Goal: Check status: Check status

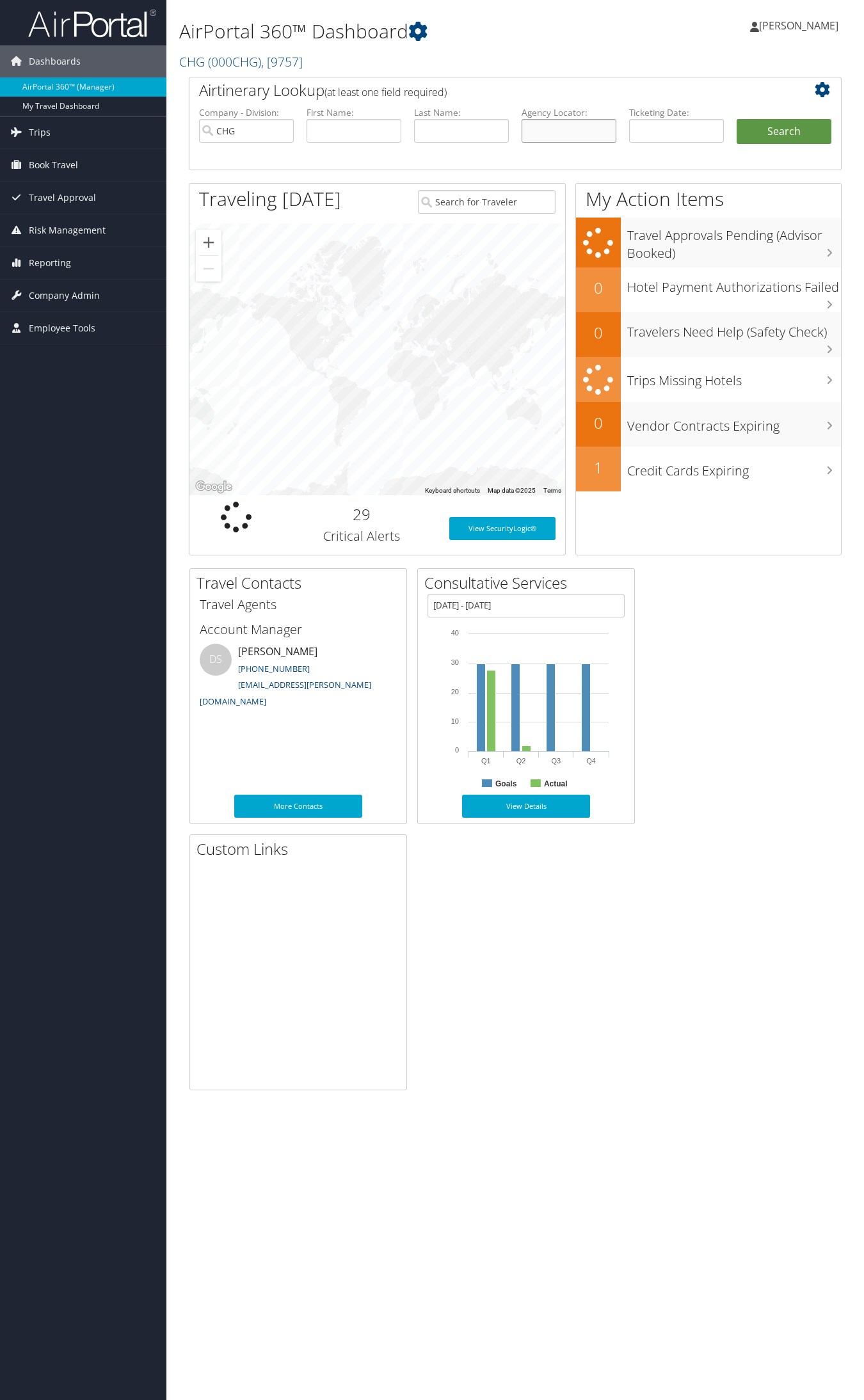
click at [577, 135] on input "text" at bounding box center [568, 130] width 95 height 23
paste input "KPFCJS"
click at [548, 132] on input "KPFCJS" at bounding box center [568, 130] width 95 height 23
type input "KPFCJS"
click at [737, 119] on button "Search" at bounding box center [784, 132] width 95 height 26
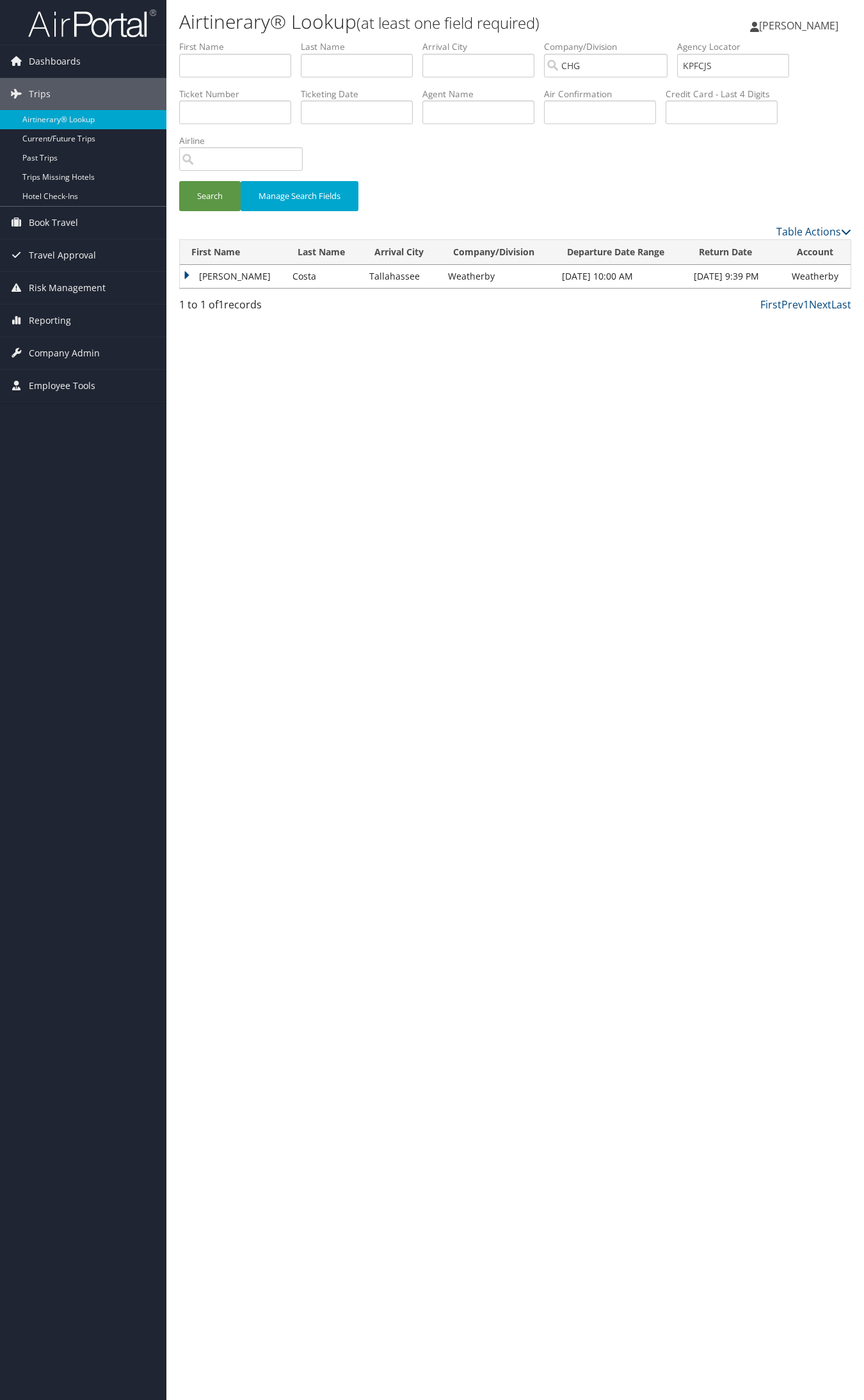
drag, startPoint x: 218, startPoint y: 277, endPoint x: 219, endPoint y: 287, distance: 10.0
click at [217, 277] on td "Pedro" at bounding box center [232, 276] width 106 height 23
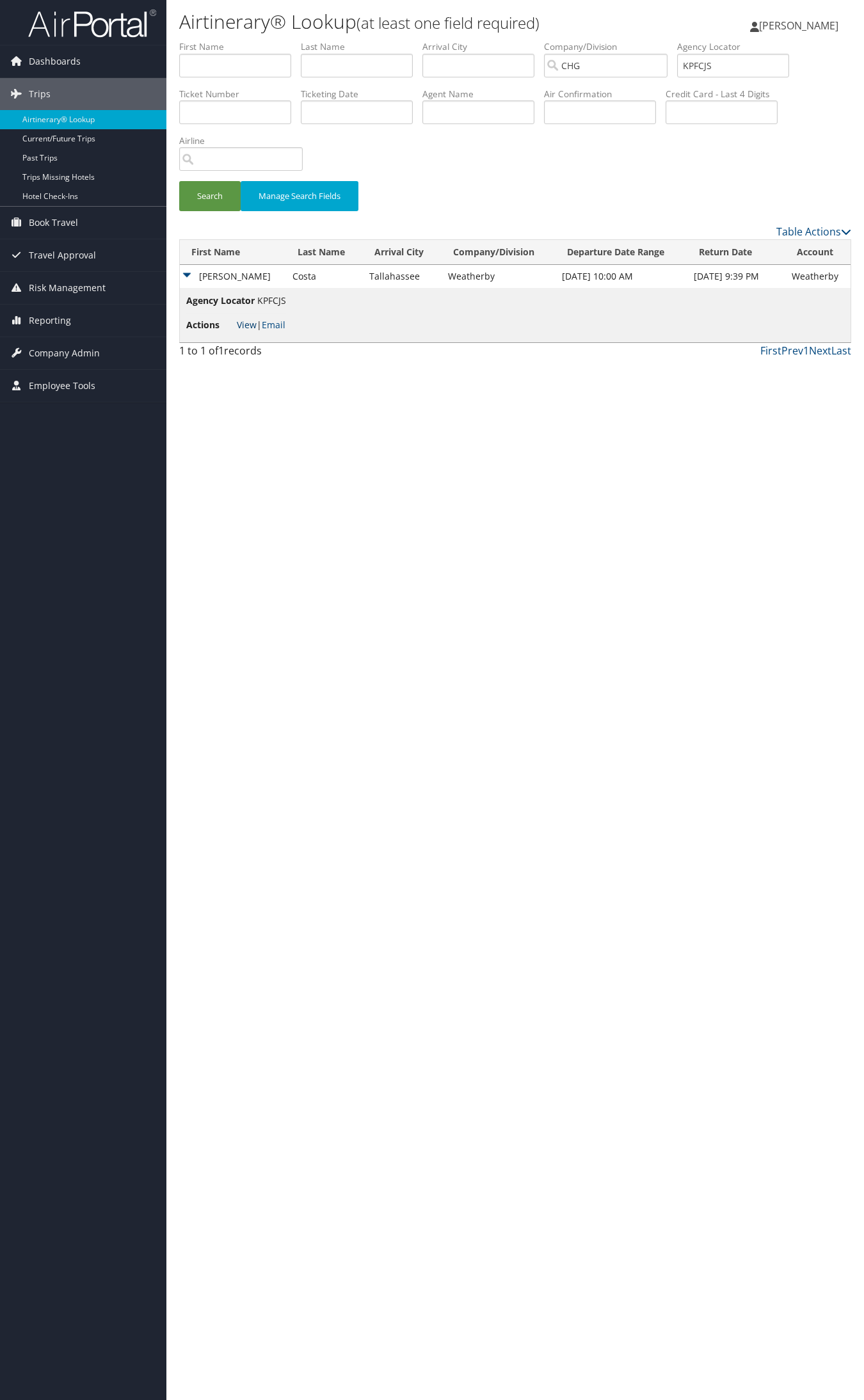
click at [241, 327] on link "View" at bounding box center [246, 324] width 20 height 12
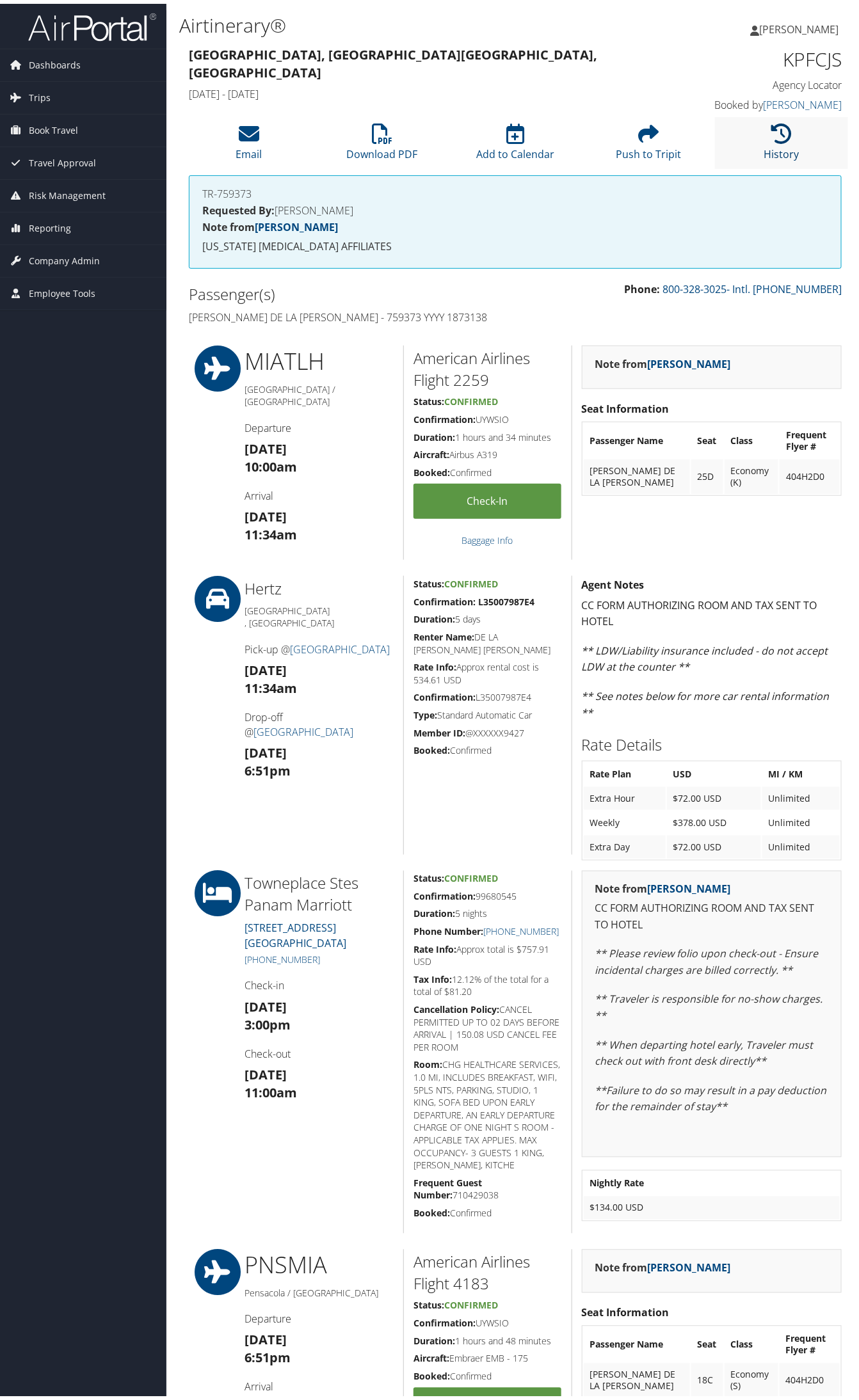
click at [775, 142] on link "History" at bounding box center [781, 142] width 35 height 31
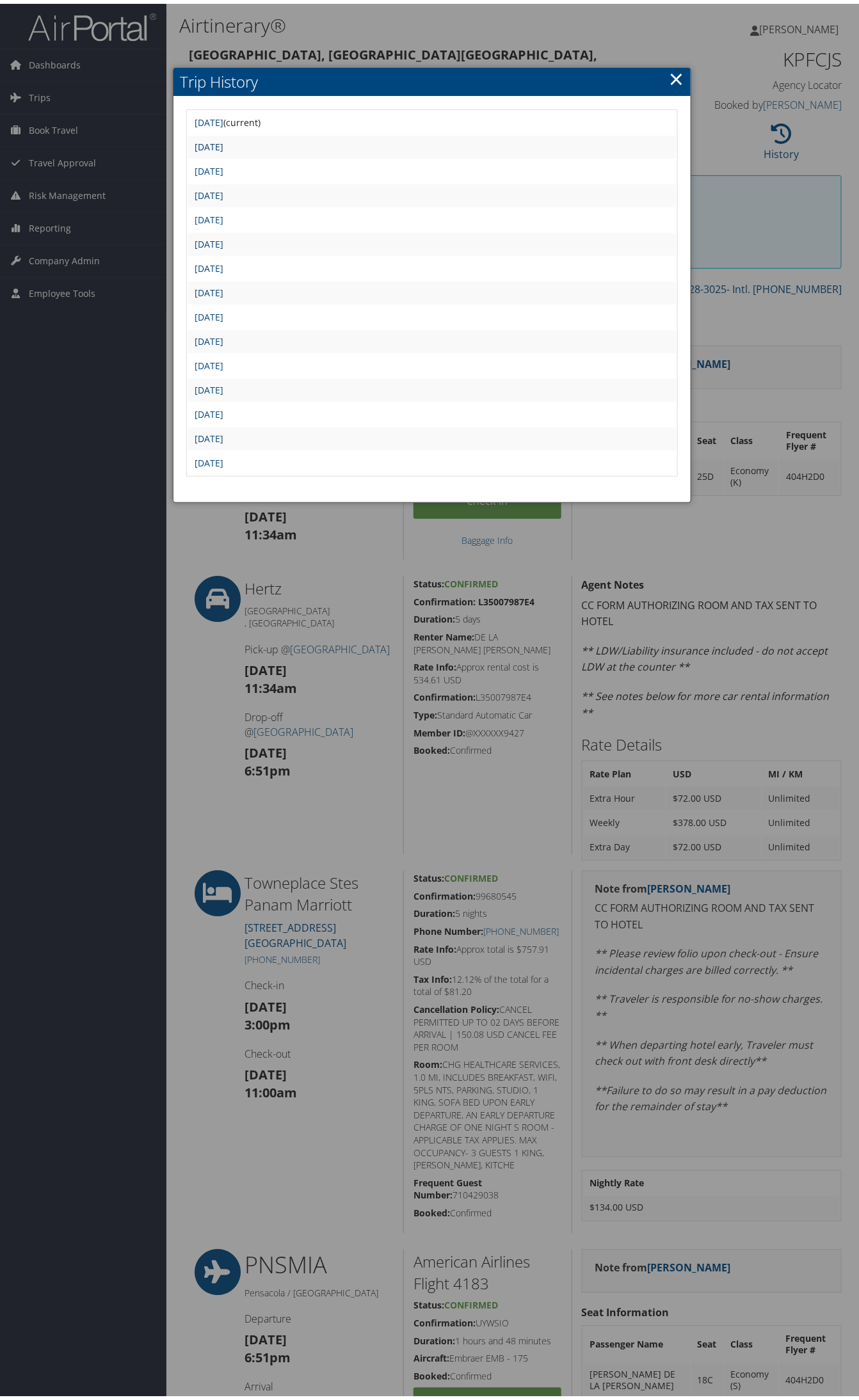
click at [224, 137] on link "Thu Sep 18 12:01:01 MDT 2025" at bounding box center [209, 142] width 28 height 12
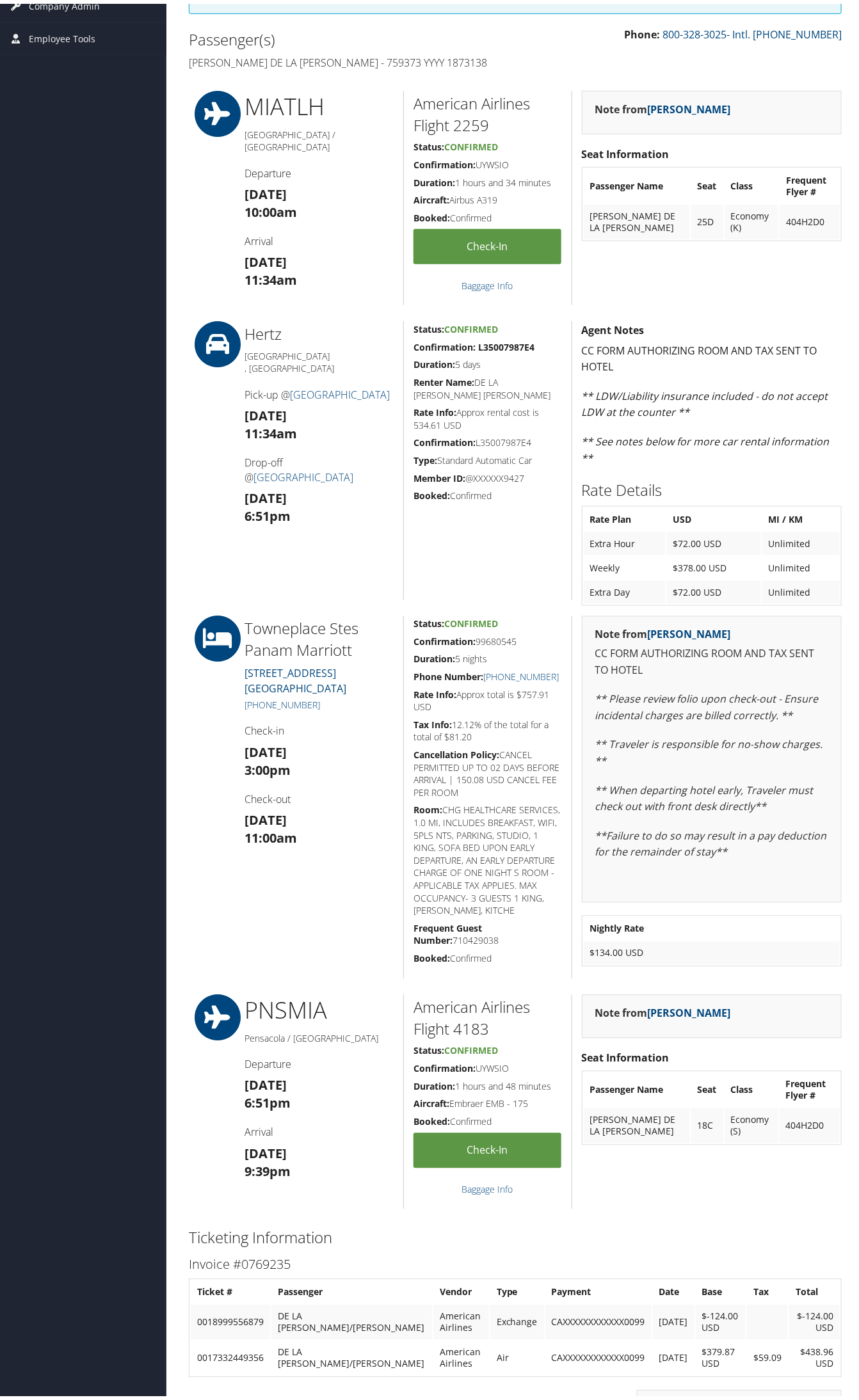
scroll to position [320, 0]
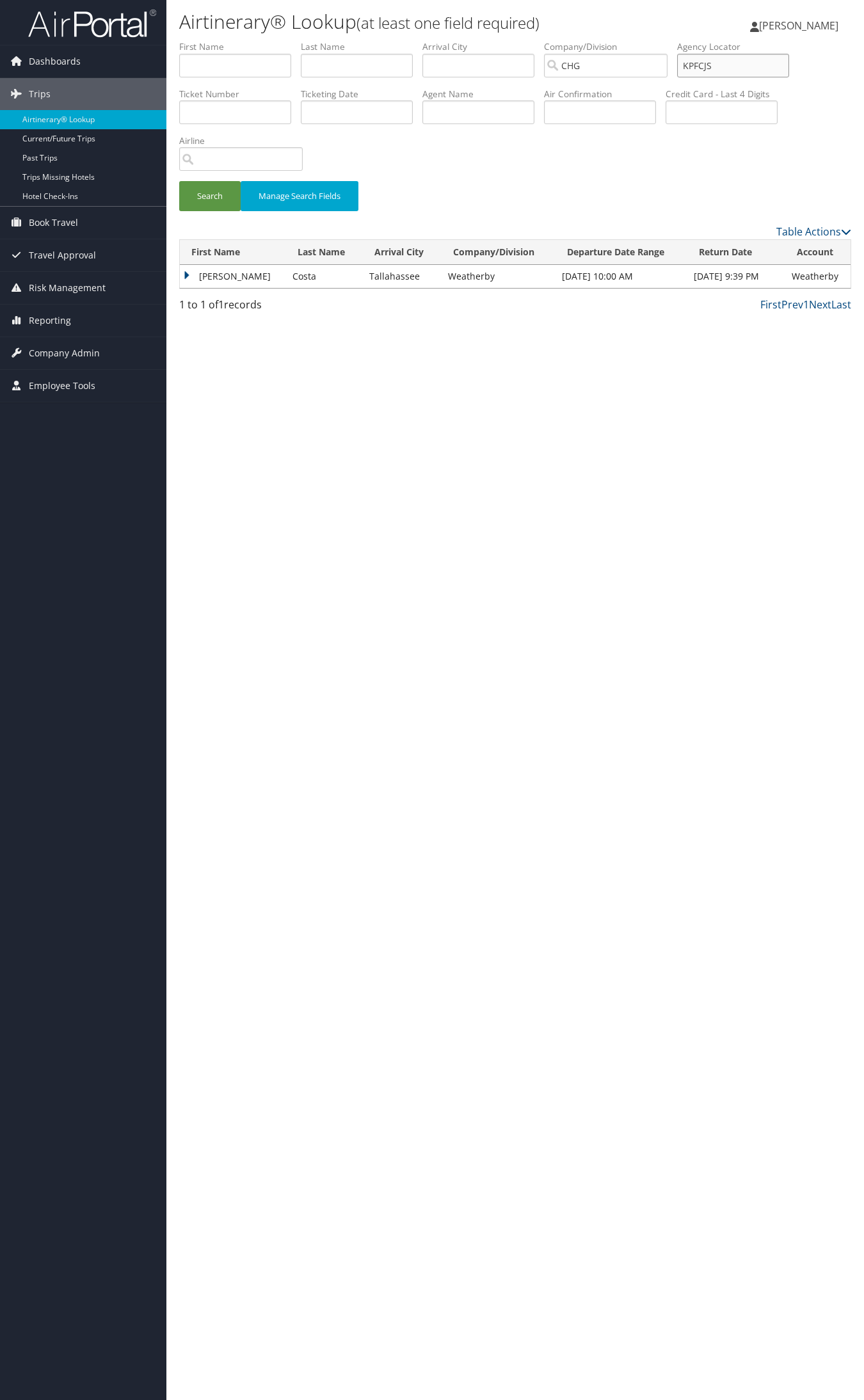
click at [703, 68] on input "KPFCJS" at bounding box center [733, 65] width 112 height 23
paste input "QPEJYH"
click at [179, 181] on button "Search" at bounding box center [210, 196] width 61 height 30
click at [200, 273] on td "William" at bounding box center [229, 276] width 100 height 23
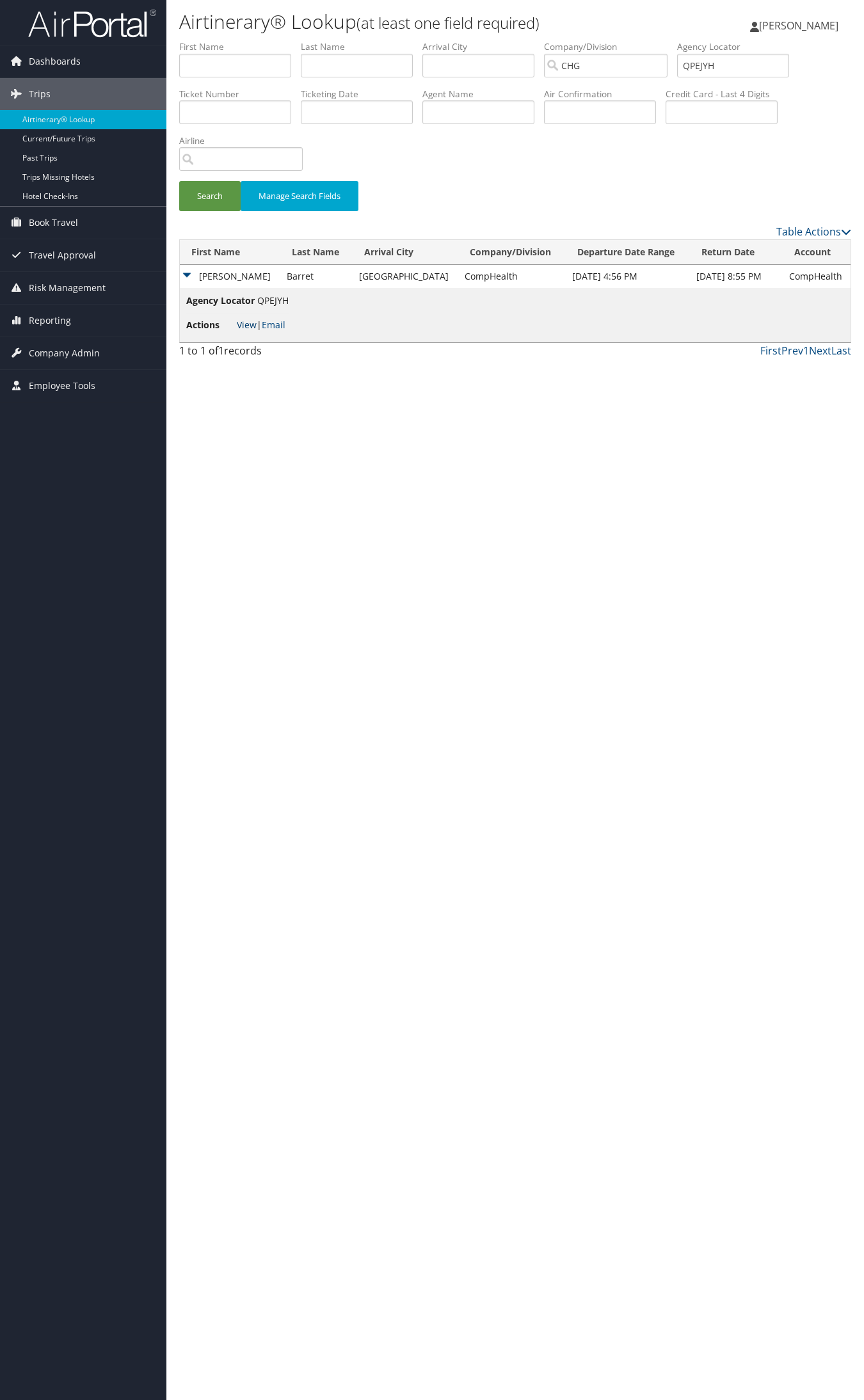
click at [249, 322] on link "View" at bounding box center [246, 324] width 20 height 12
click at [719, 64] on input "QPEJYH" at bounding box center [733, 65] width 112 height 23
paste input "FLEYJU"
click at [231, 199] on button "Search" at bounding box center [210, 196] width 61 height 30
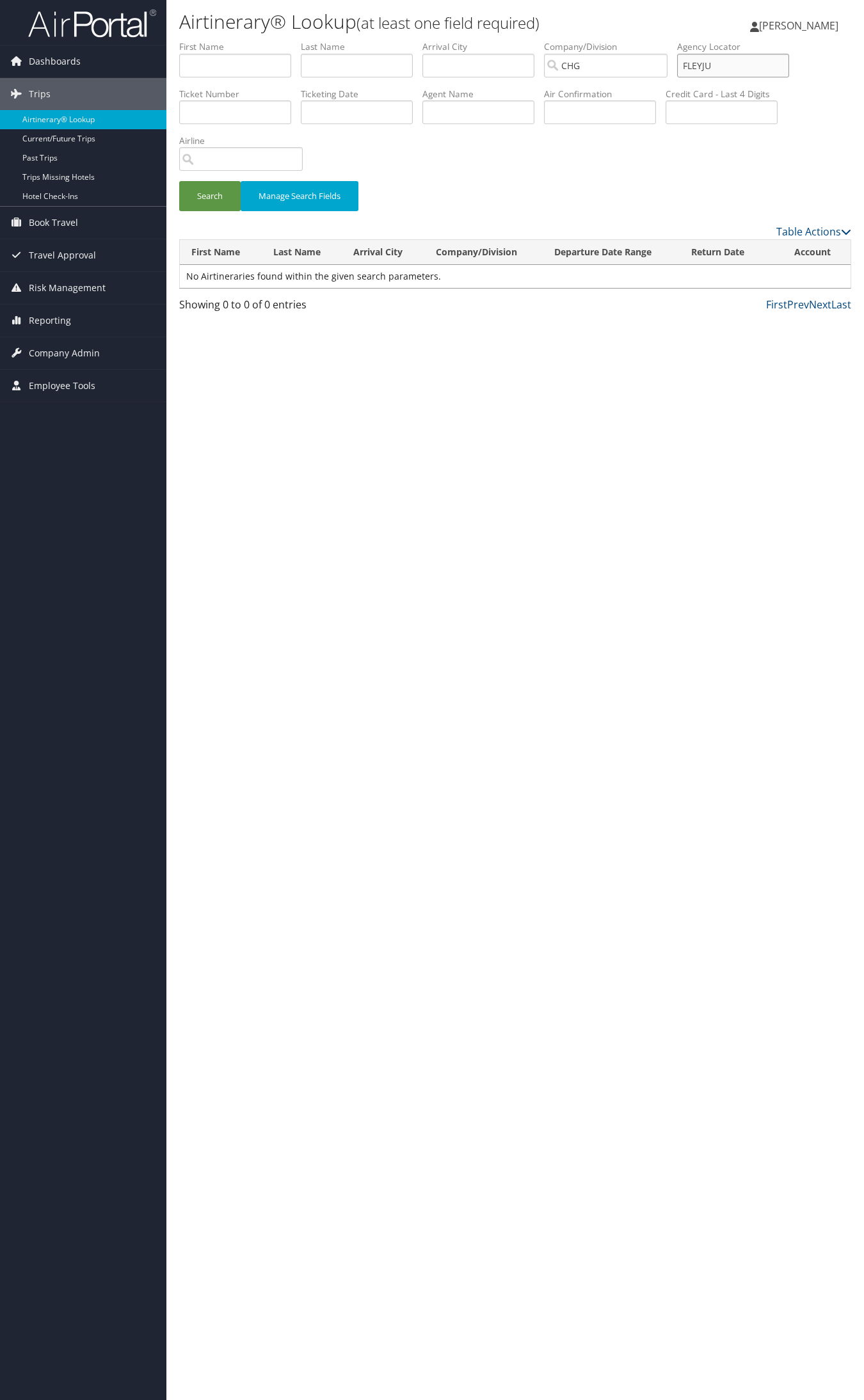
click at [717, 65] on input "FLEYJU" at bounding box center [733, 65] width 112 height 23
click at [719, 64] on input "FLEYJU" at bounding box center [733, 65] width 112 height 23
type input "FLEYJU"
click at [179, 181] on button "Search" at bounding box center [210, 196] width 61 height 30
click at [232, 276] on td "Joshua" at bounding box center [229, 276] width 99 height 23
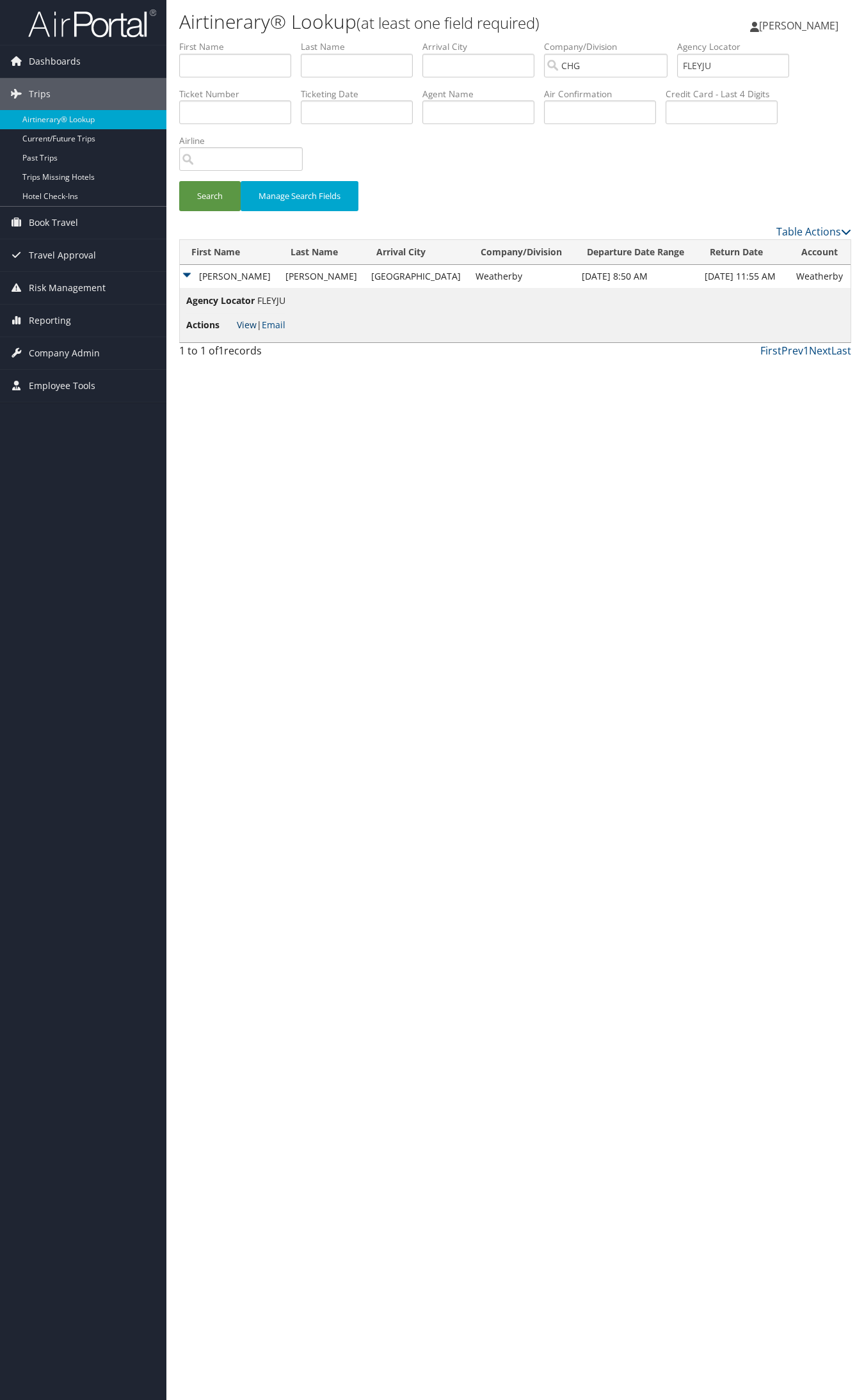
click at [248, 318] on link "View" at bounding box center [246, 324] width 20 height 12
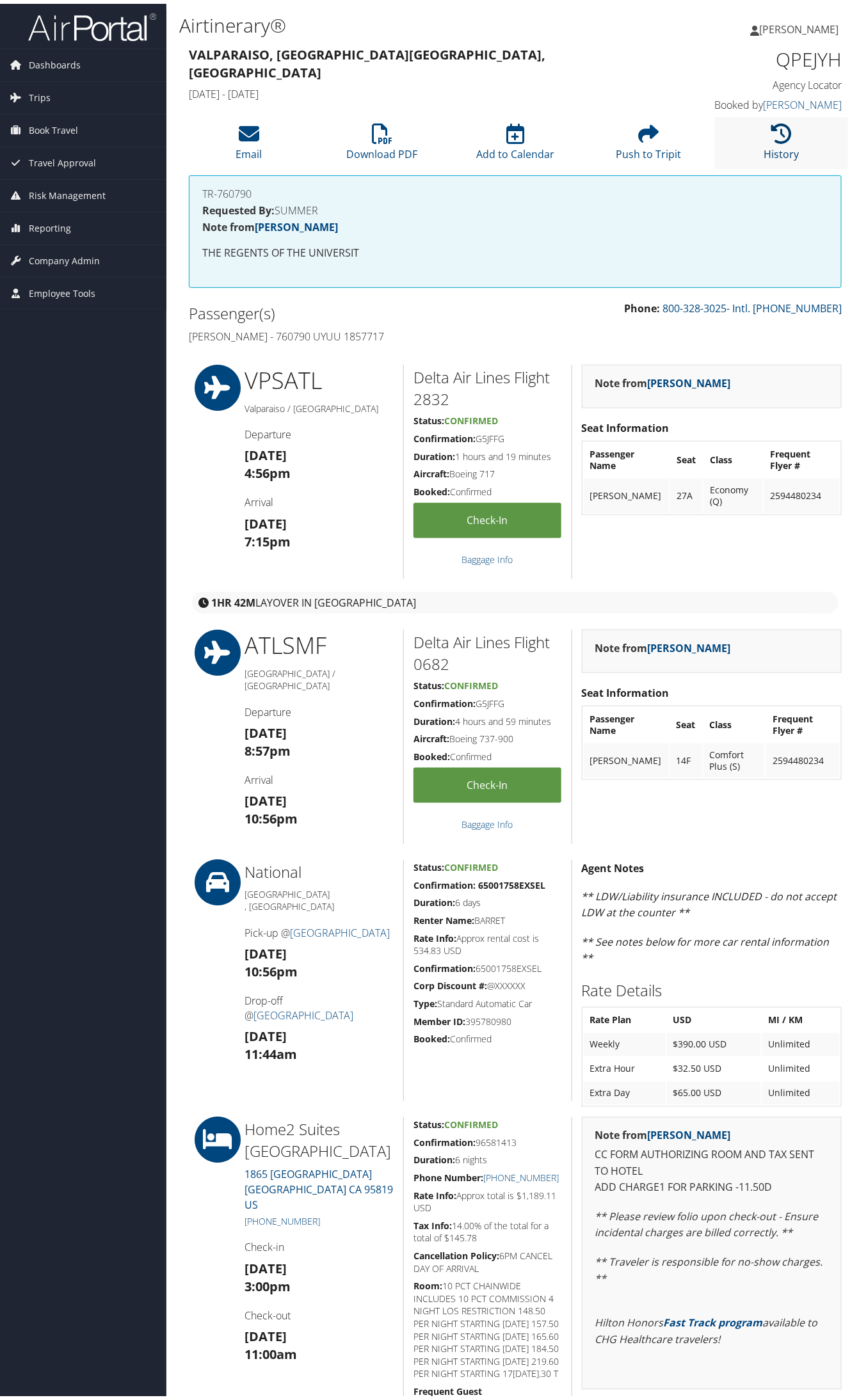
click at [791, 155] on link "History" at bounding box center [781, 142] width 35 height 31
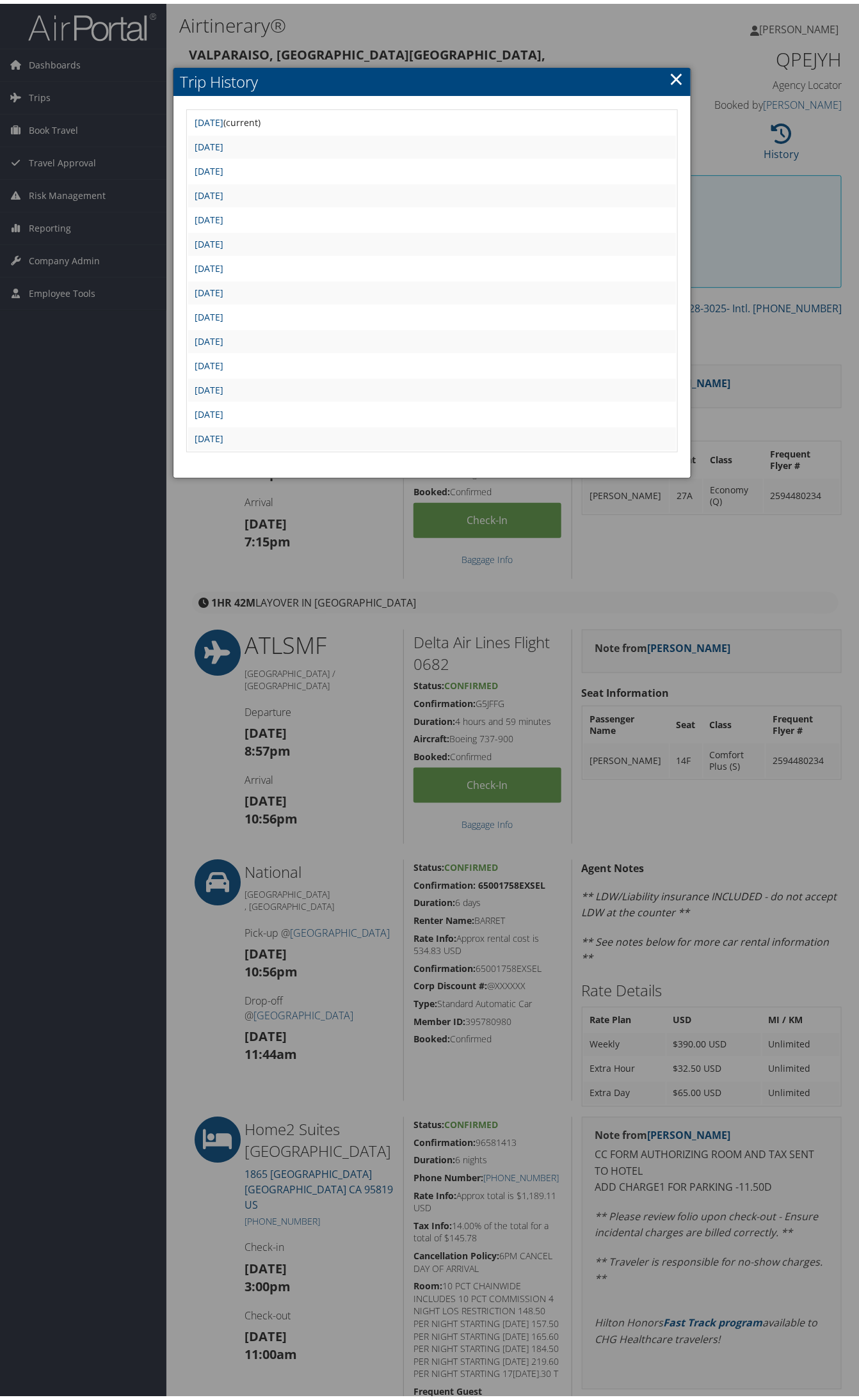
click at [226, 243] on td "[DATE]" at bounding box center [432, 241] width 488 height 23
click at [224, 241] on link "Thu Sep 11 16:16:02 MDT 2025" at bounding box center [209, 240] width 28 height 12
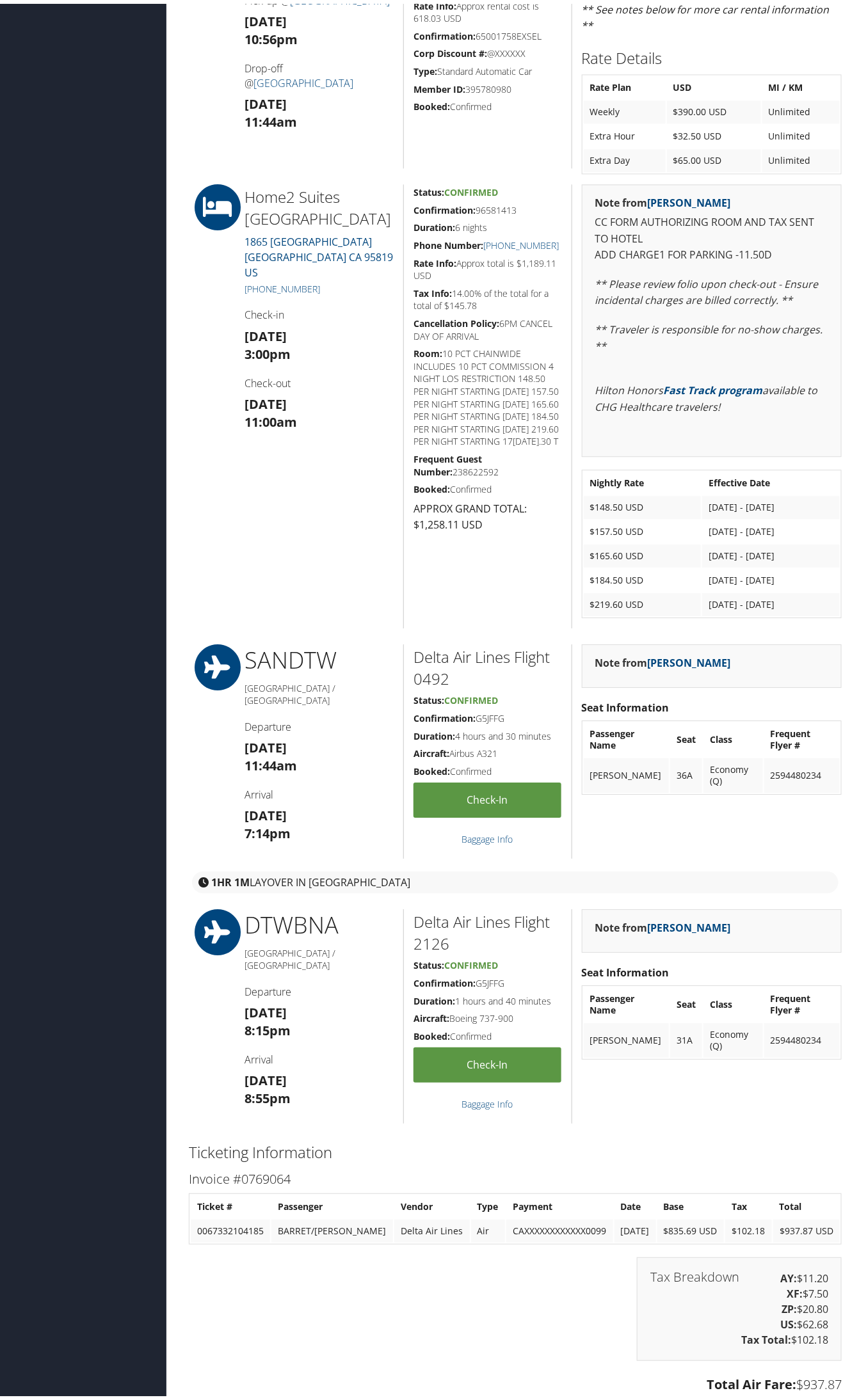
scroll to position [960, 0]
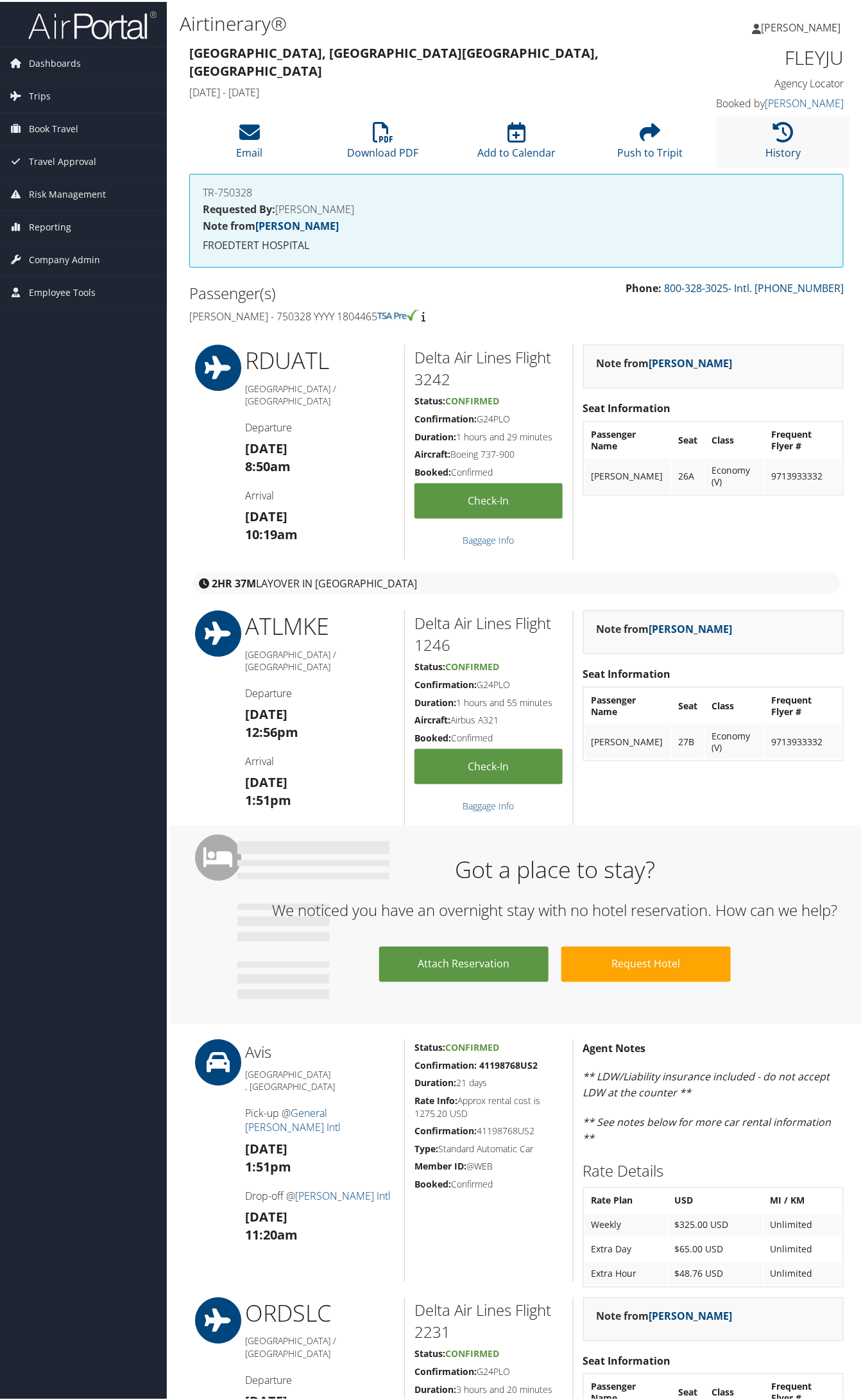
click at [755, 146] on li "History" at bounding box center [783, 139] width 134 height 52
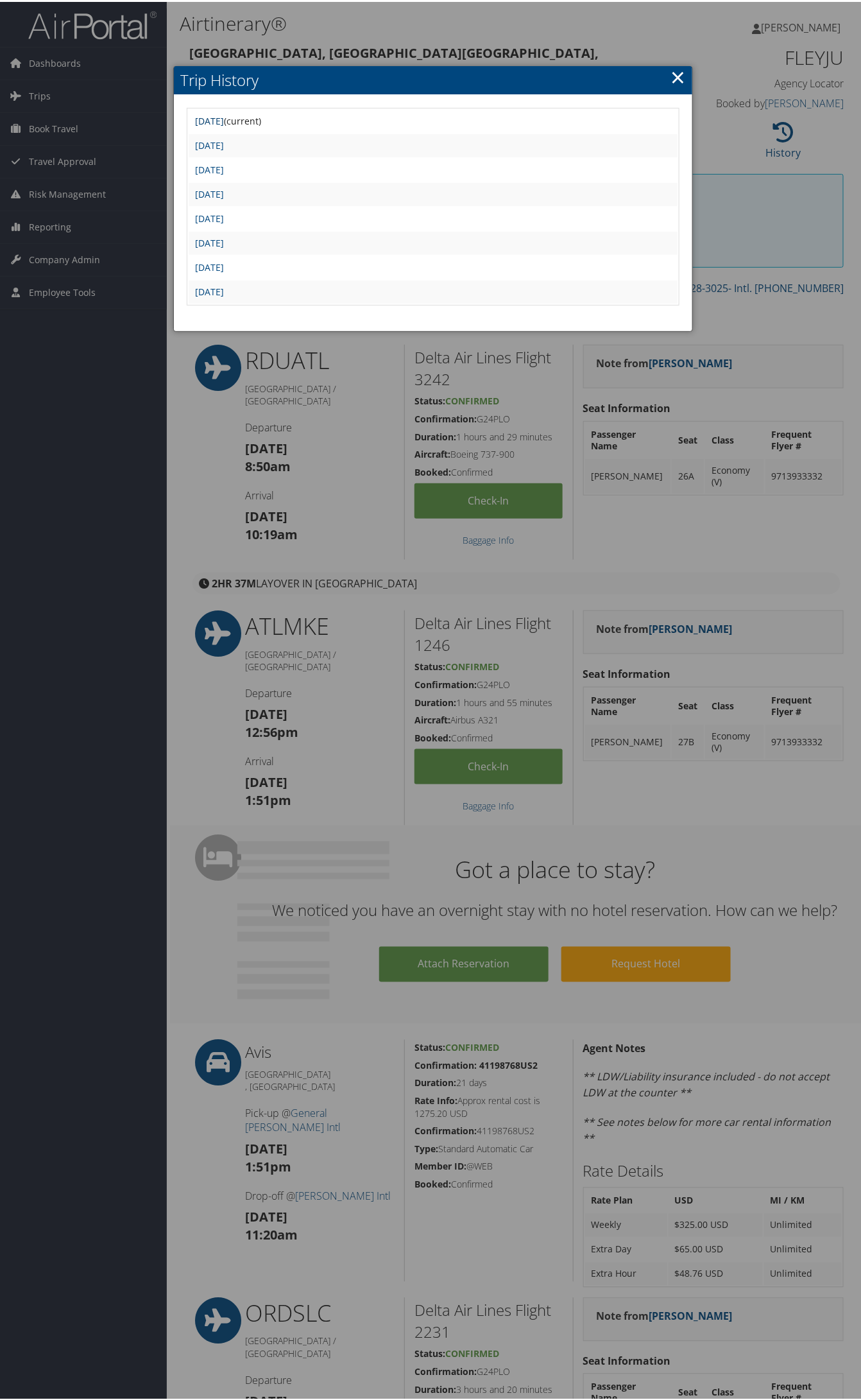
click at [220, 119] on link "[DATE]" at bounding box center [209, 119] width 29 height 12
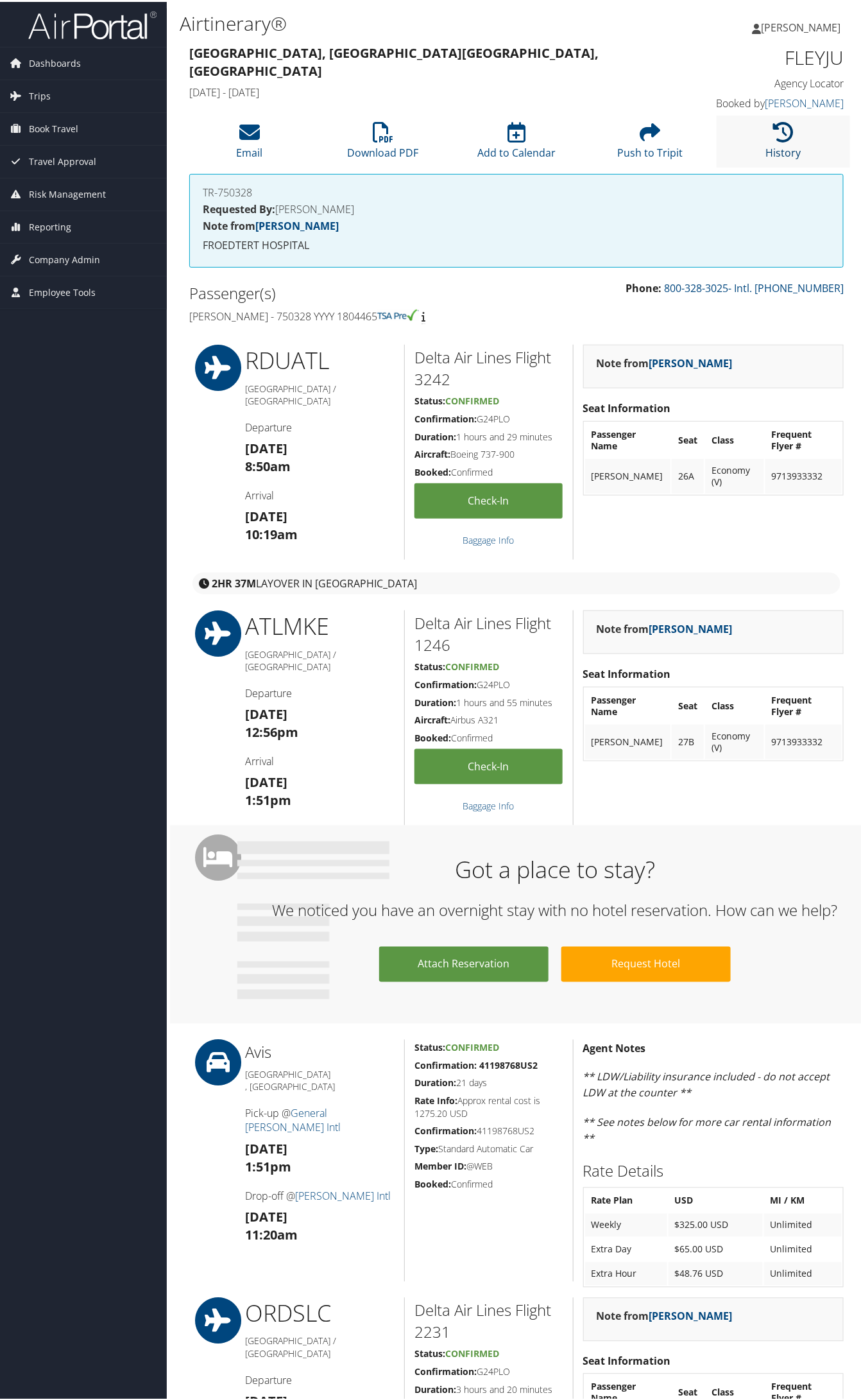
click at [767, 155] on link "History" at bounding box center [783, 142] width 35 height 31
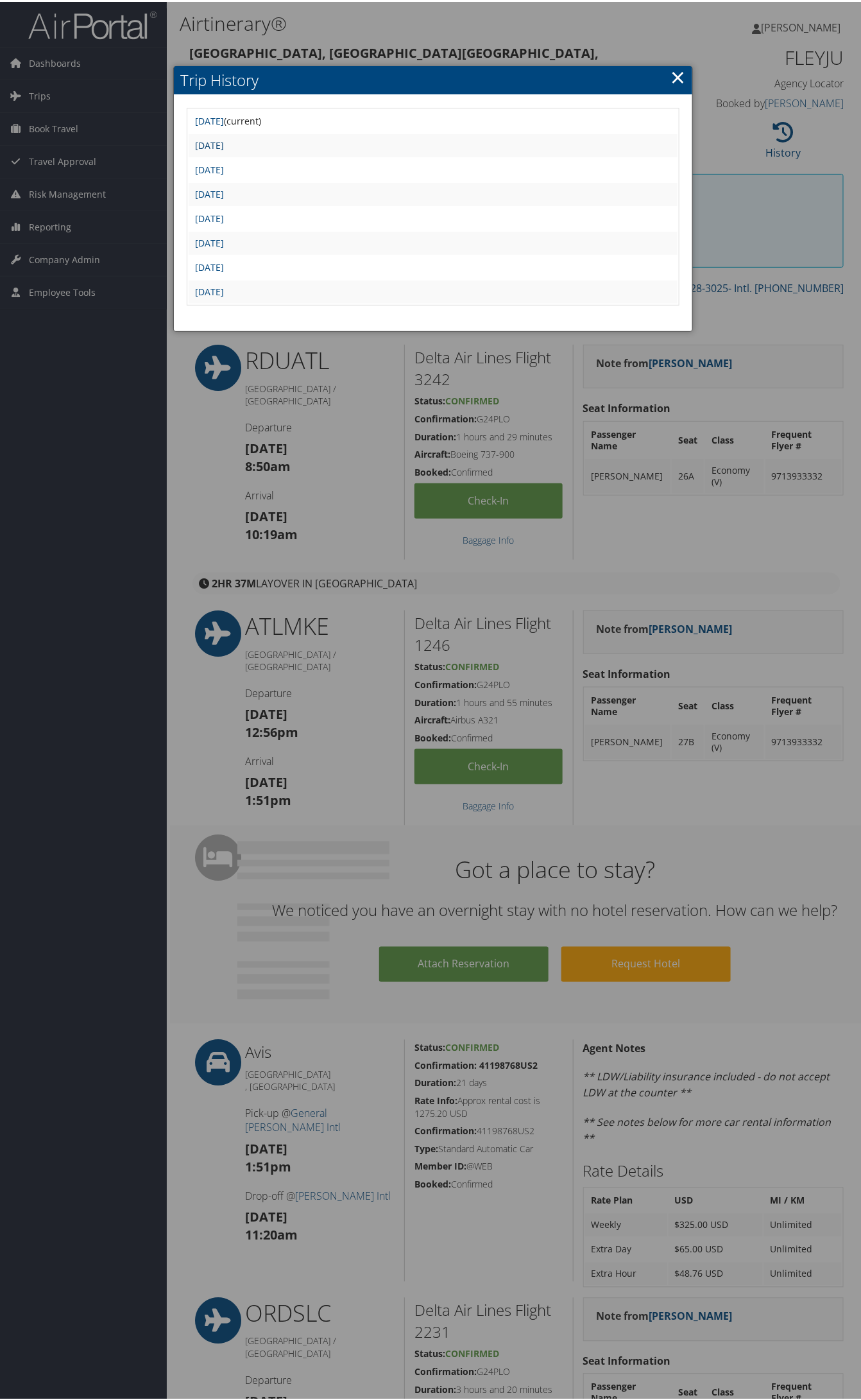
click at [224, 142] on link "Mon Sep 8 14:16:16 MDT 2025" at bounding box center [209, 143] width 29 height 12
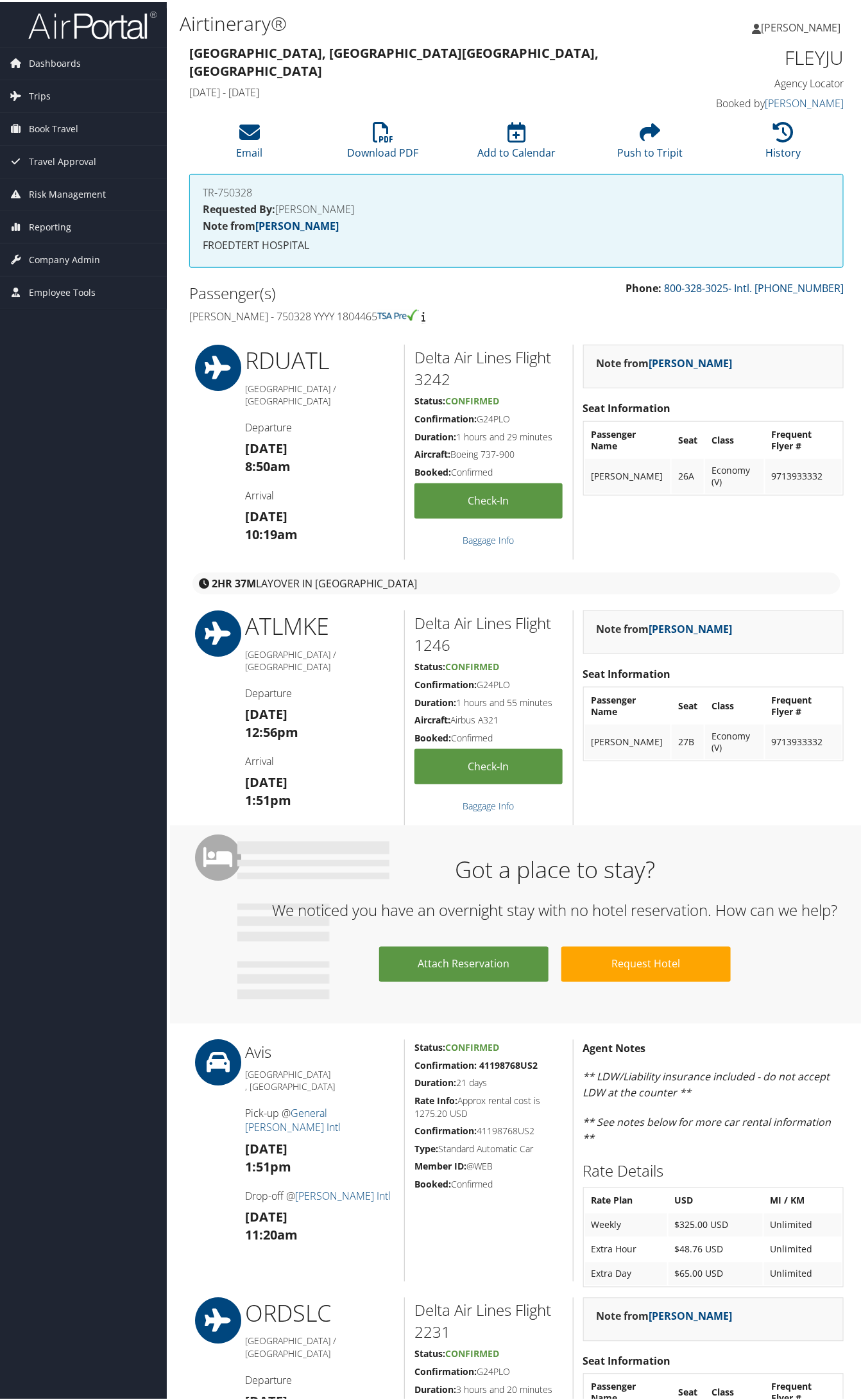
click at [770, 174] on div "TR-750328 Requested By: [PERSON_NAME] from [PERSON_NAME] FROEDTERT HOSPITAL" at bounding box center [516, 219] width 654 height 94
click at [760, 139] on li "History" at bounding box center [783, 139] width 134 height 52
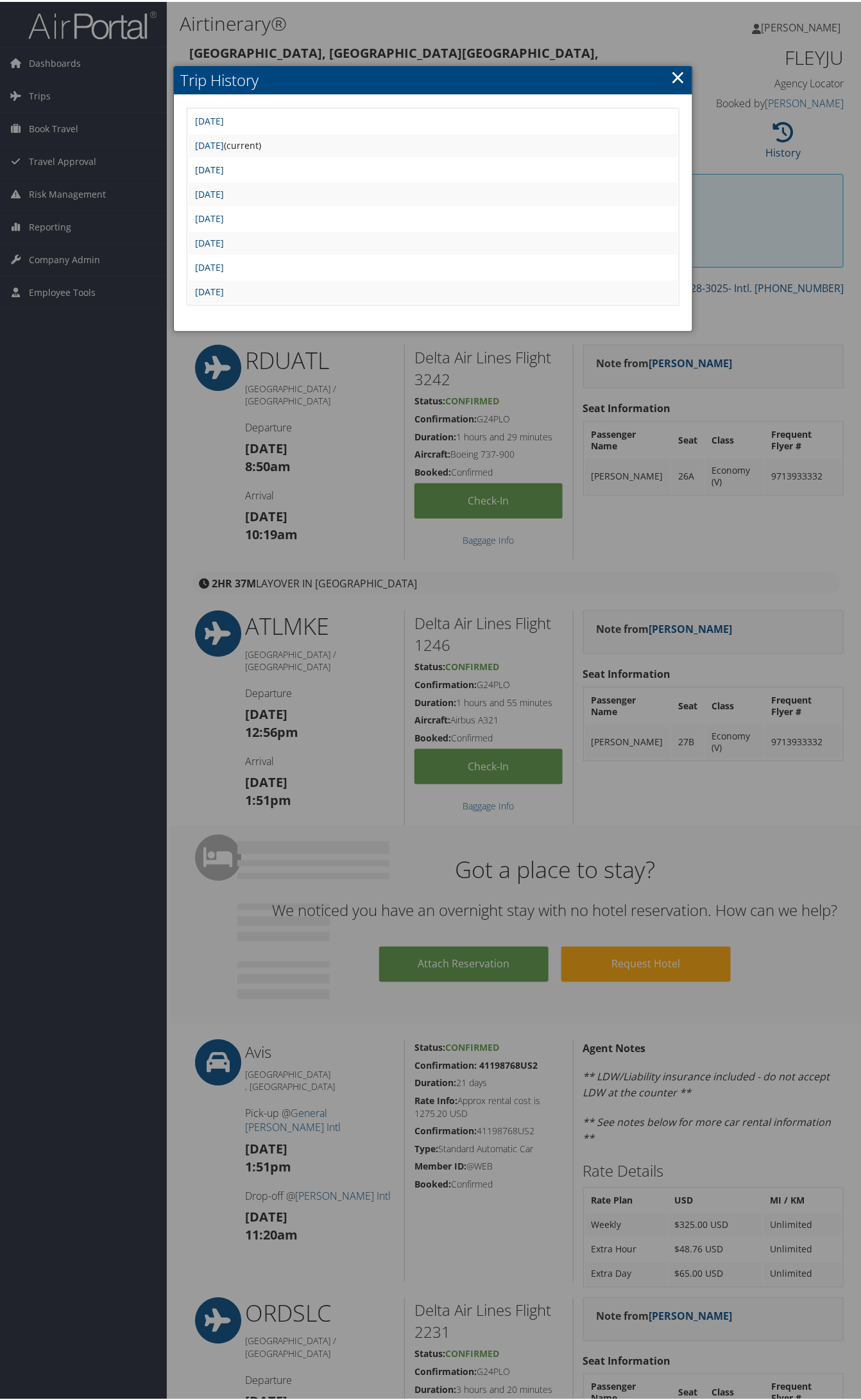
click at [224, 170] on link "Mon Sep 8 14:14:12 MDT 2025" at bounding box center [209, 167] width 29 height 12
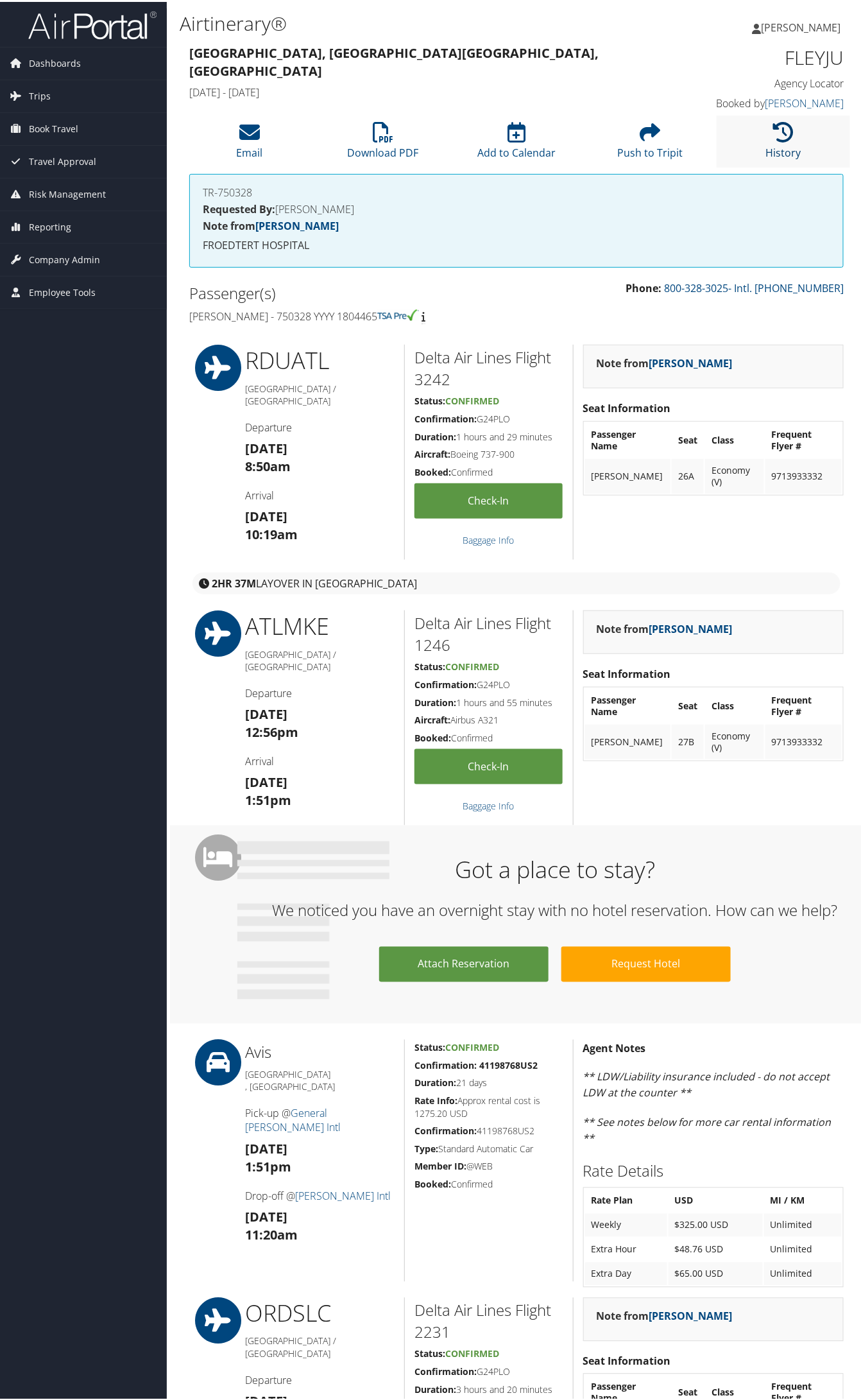
click at [787, 152] on link "History" at bounding box center [783, 142] width 35 height 31
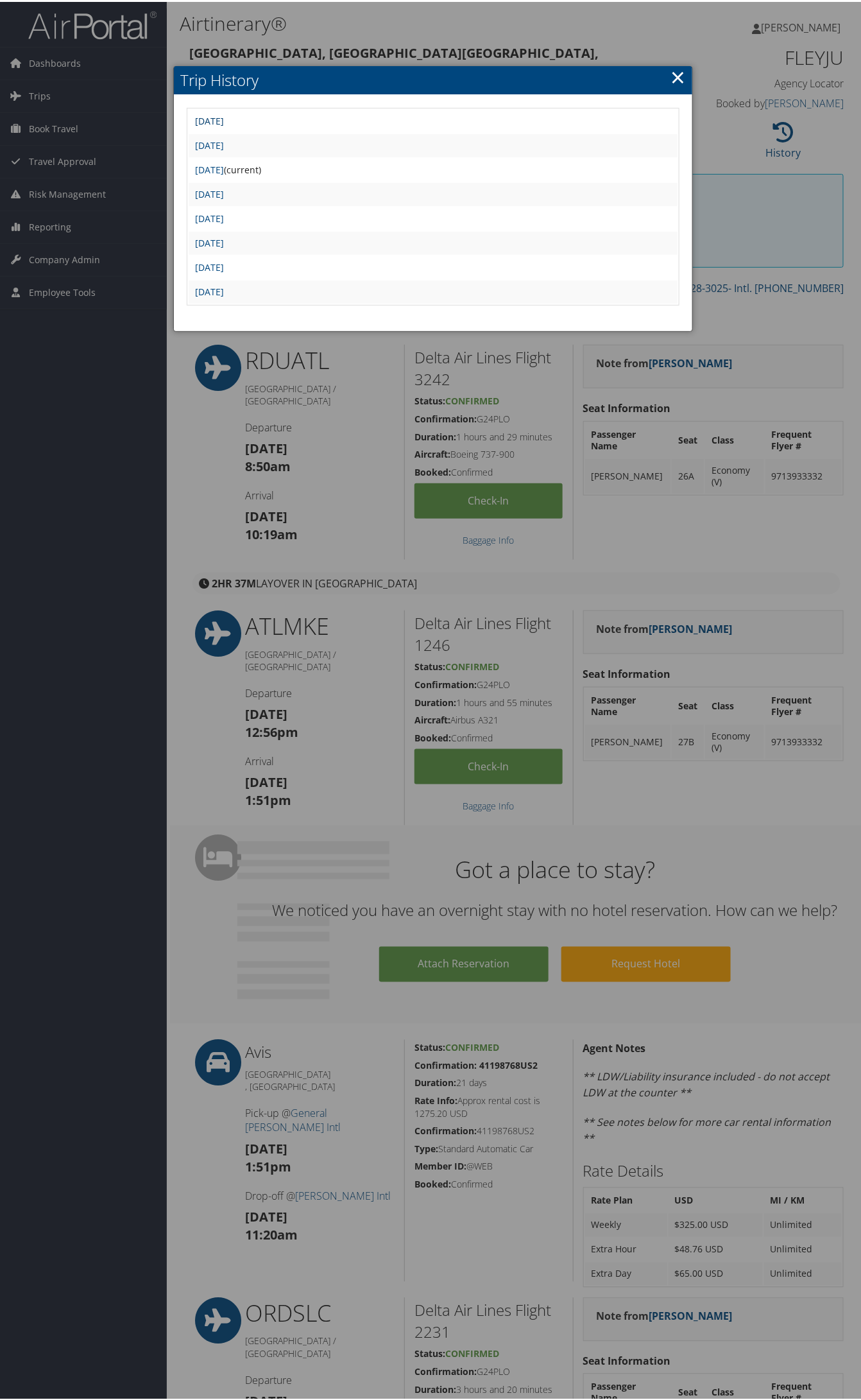
click at [224, 116] on link "[DATE]" at bounding box center [209, 119] width 29 height 12
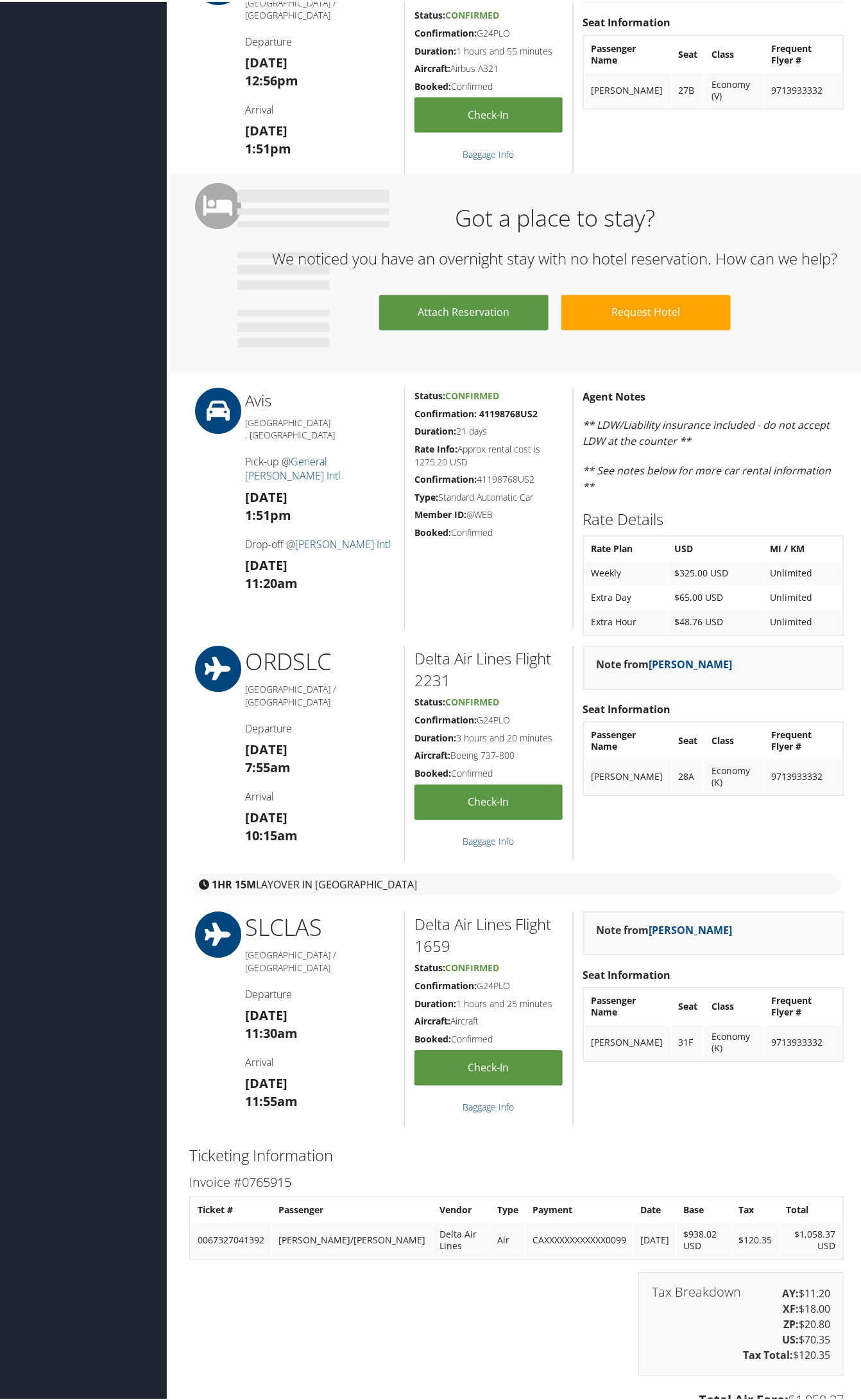
scroll to position [722, 0]
